Goal: Find specific page/section: Find specific page/section

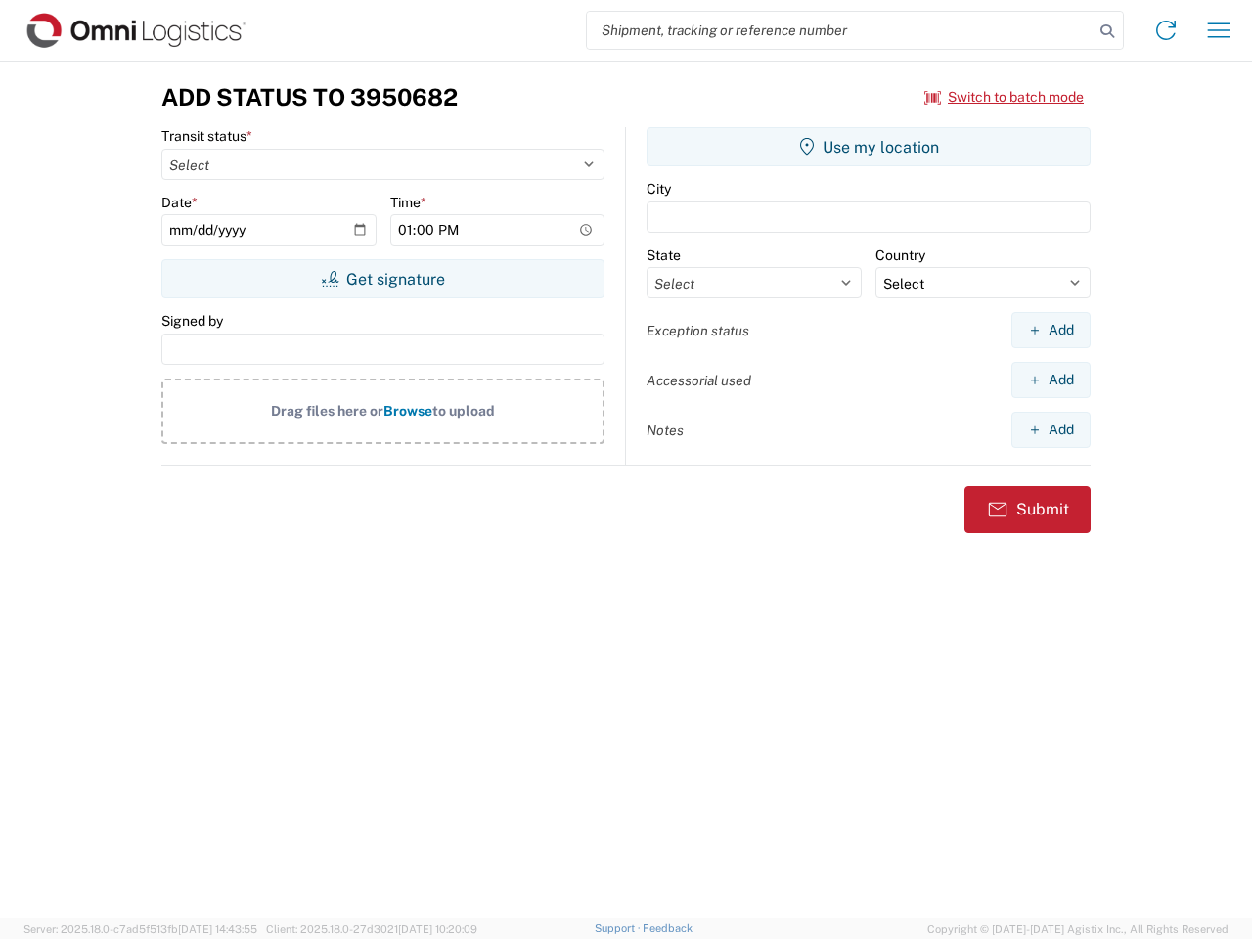
click at [840, 30] on input "search" at bounding box center [840, 30] width 507 height 37
click at [1107, 31] on icon at bounding box center [1107, 31] width 27 height 27
click at [1166, 30] on icon at bounding box center [1165, 30] width 31 height 31
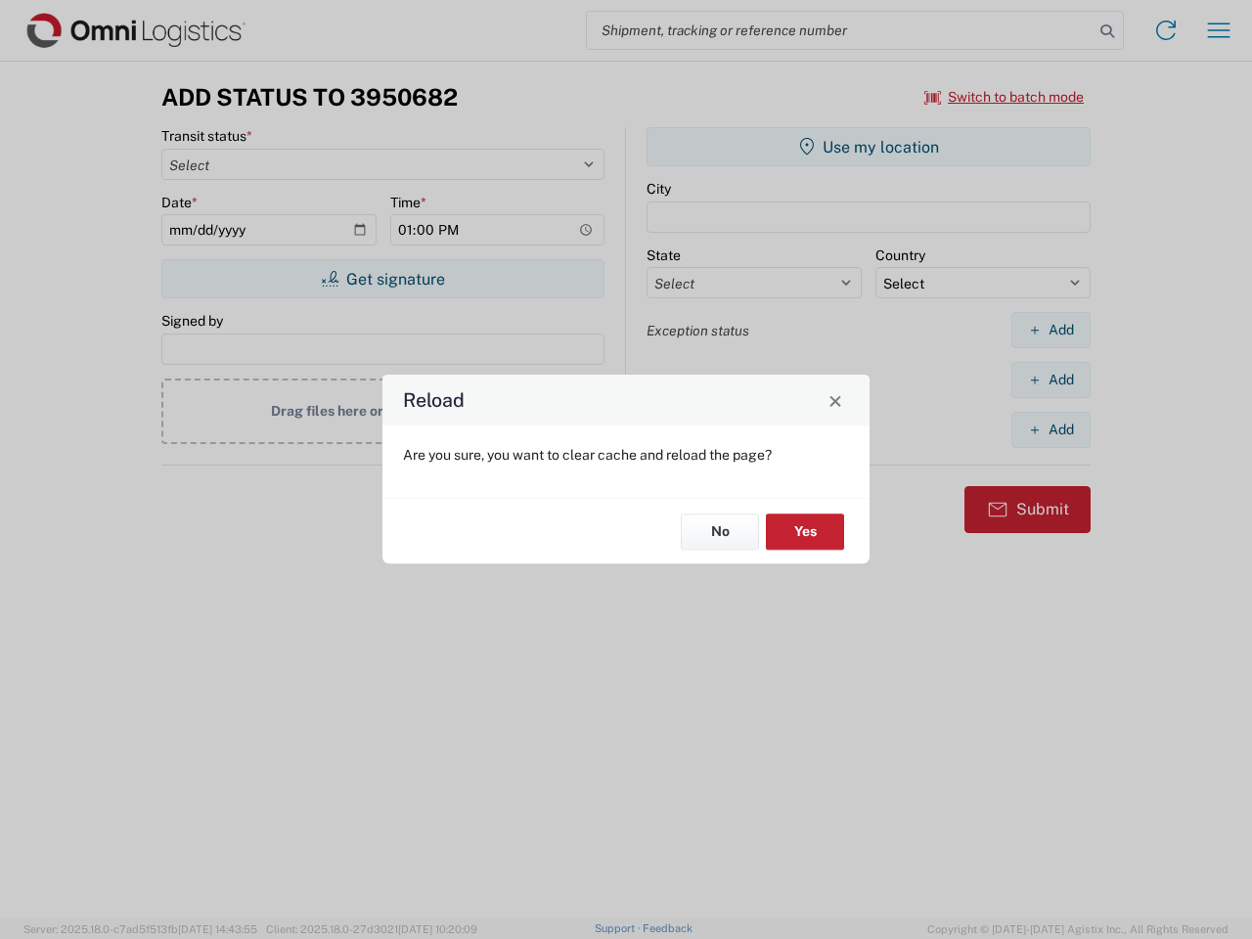
click at [1005, 97] on div "Reload Are you sure, you want to clear cache and reload the page? No Yes" at bounding box center [626, 469] width 1252 height 939
click at [382, 279] on div "Reload Are you sure, you want to clear cache and reload the page? No Yes" at bounding box center [626, 469] width 1252 height 939
click at [869, 147] on div "Reload Are you sure, you want to clear cache and reload the page? No Yes" at bounding box center [626, 469] width 1252 height 939
click at [1050, 330] on div "Reload Are you sure, you want to clear cache and reload the page? No Yes" at bounding box center [626, 469] width 1252 height 939
click at [1050, 380] on div "Reload Are you sure, you want to clear cache and reload the page? No Yes" at bounding box center [626, 469] width 1252 height 939
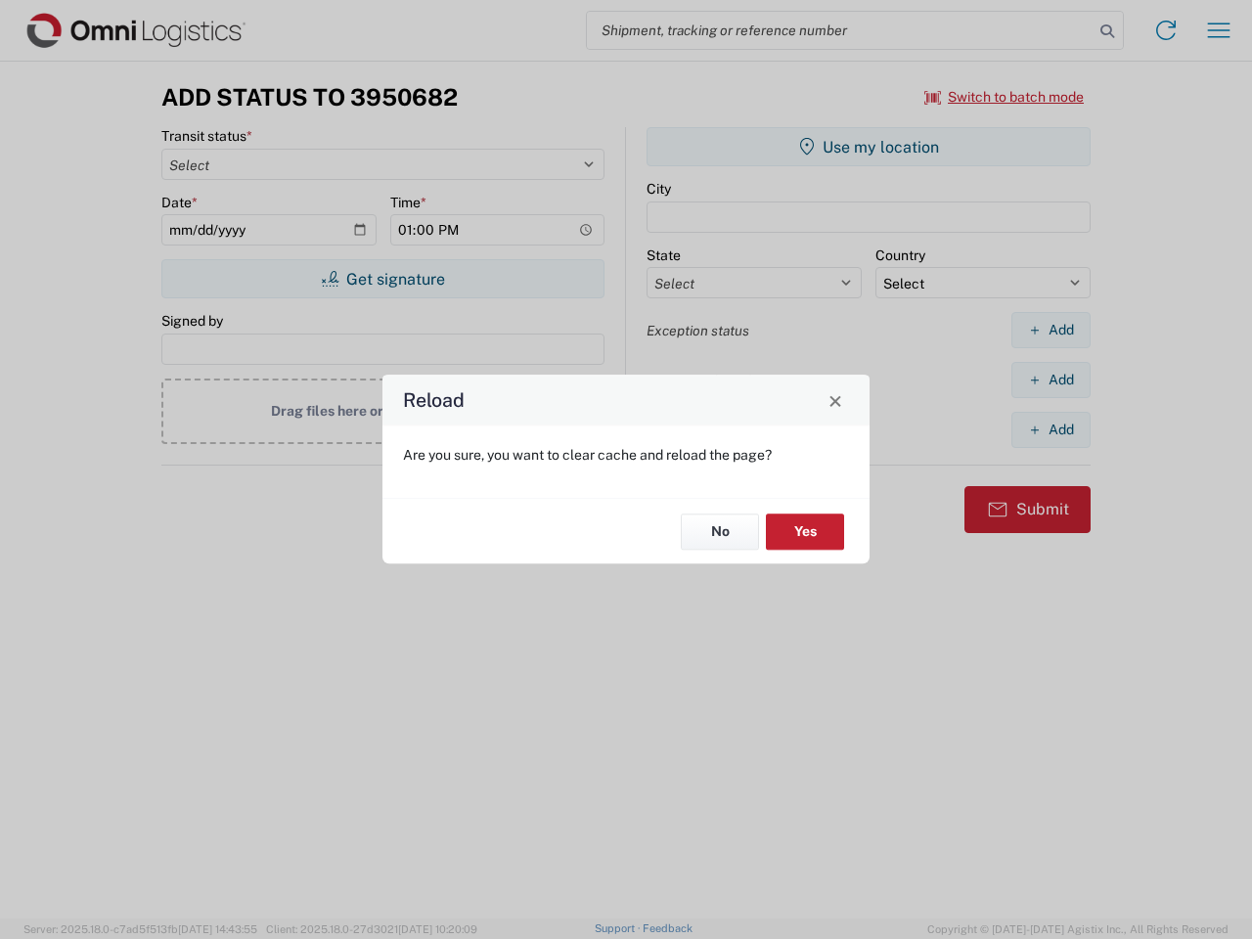
click at [1050, 429] on div "Reload Are you sure, you want to clear cache and reload the page? No Yes" at bounding box center [626, 469] width 1252 height 939
